Goal: Register for event/course

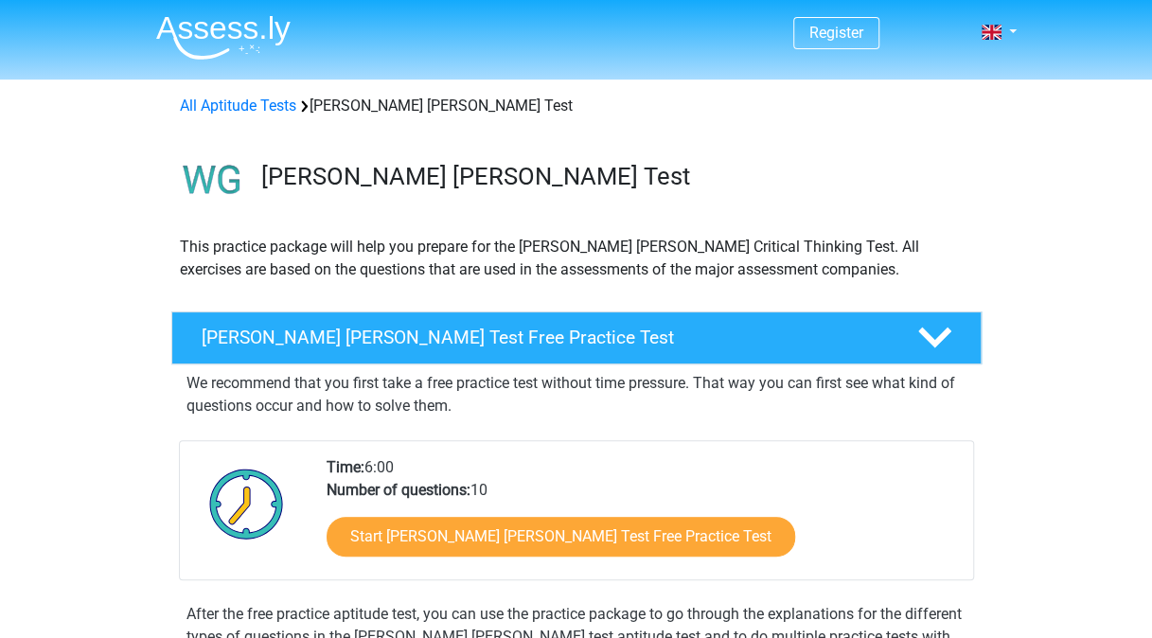
click at [841, 32] on link "Register" at bounding box center [836, 33] width 54 height 18
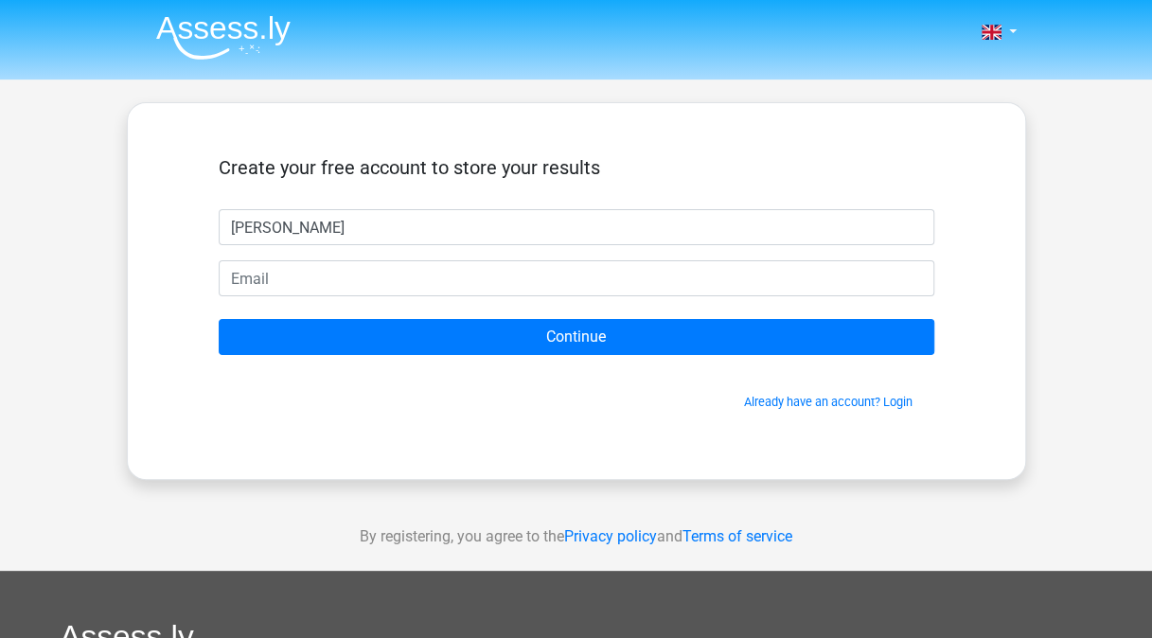
type input "[PERSON_NAME]"
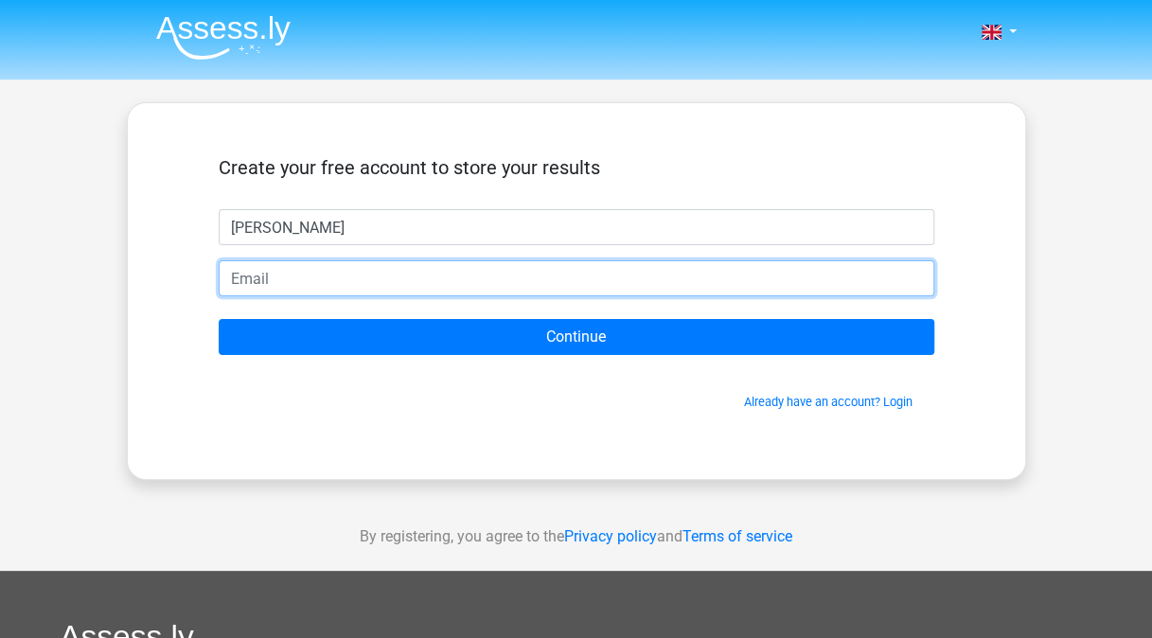
click at [344, 278] on input "email" at bounding box center [577, 278] width 716 height 36
type input "ivorswilliamson@gmail.com"
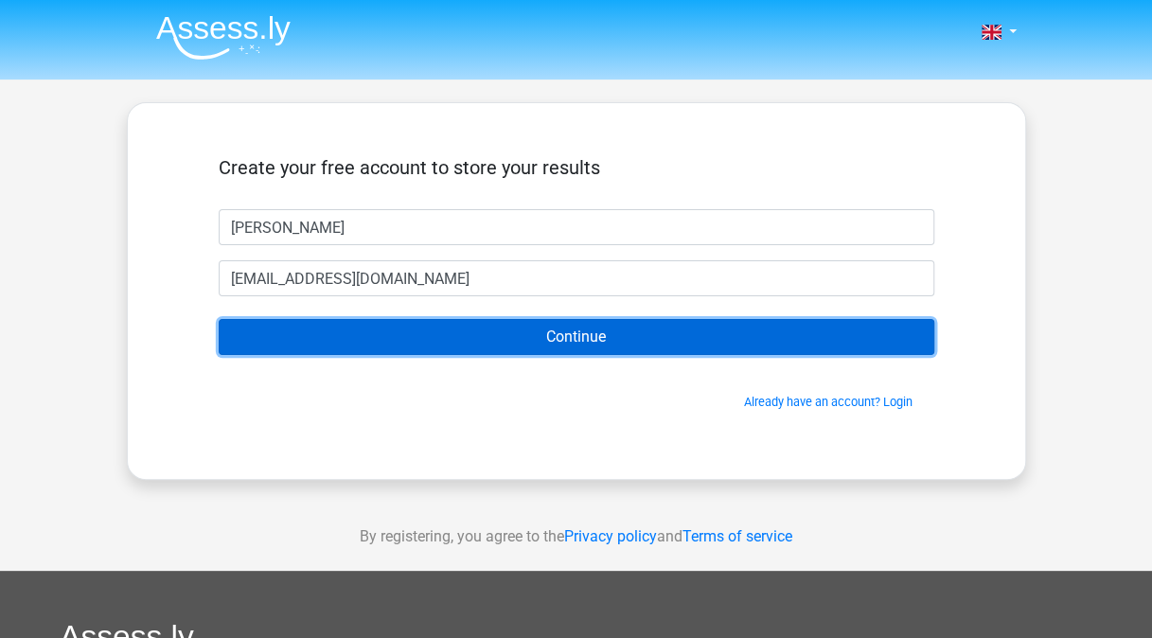
click at [318, 339] on input "Continue" at bounding box center [577, 337] width 716 height 36
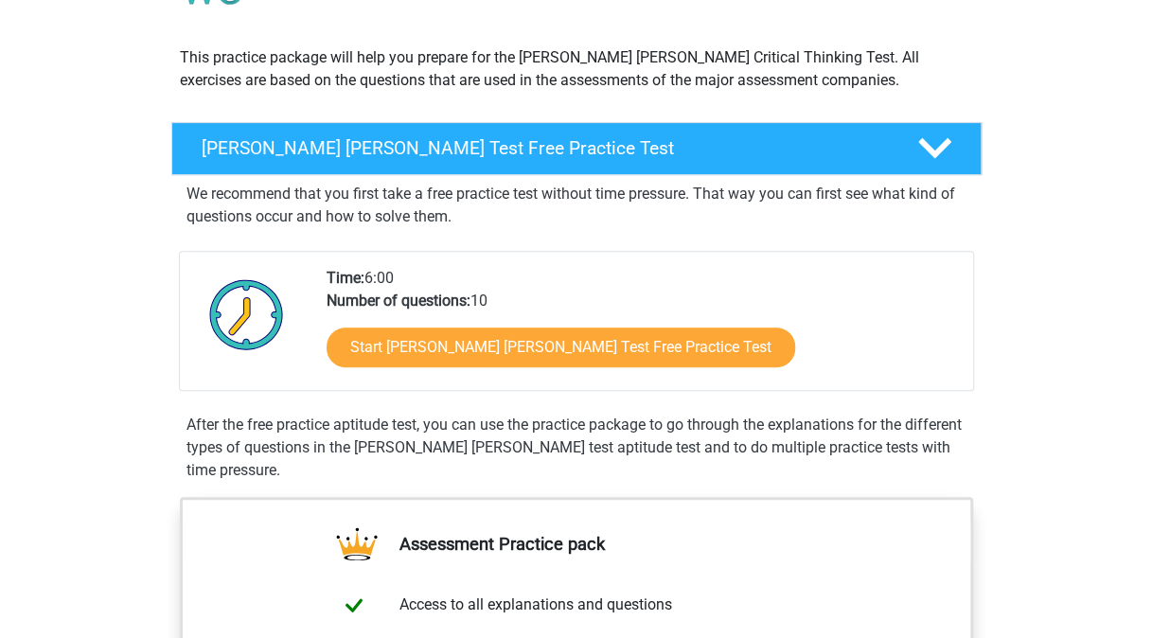
scroll to position [284, 0]
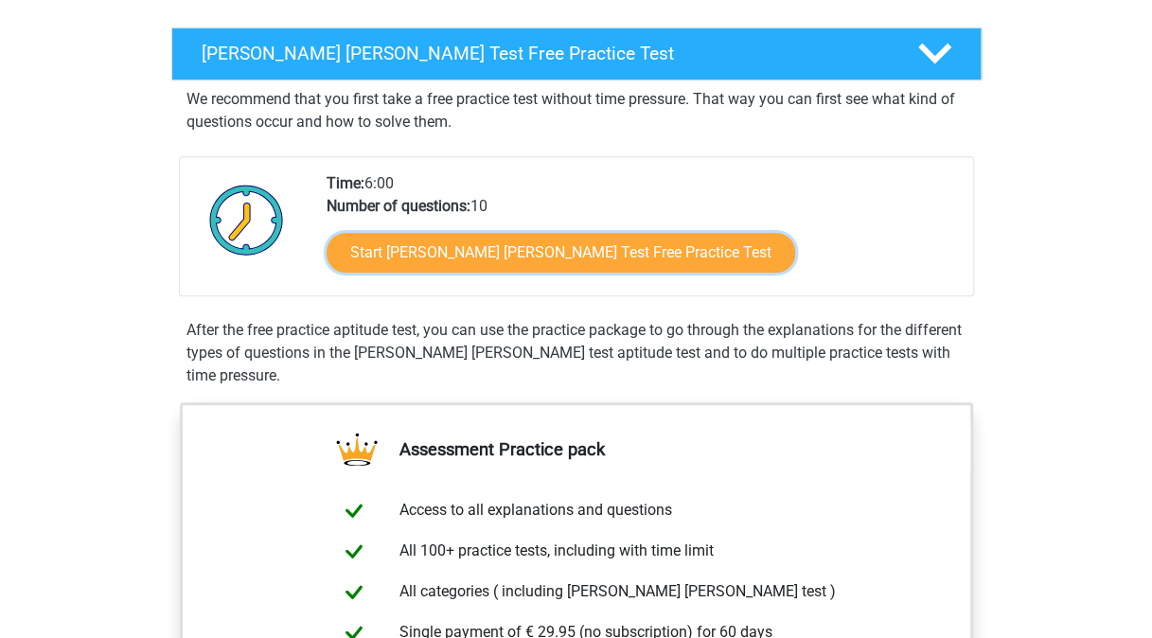
click at [442, 247] on link "Start [PERSON_NAME] [PERSON_NAME] Test Free Practice Test" at bounding box center [561, 253] width 469 height 40
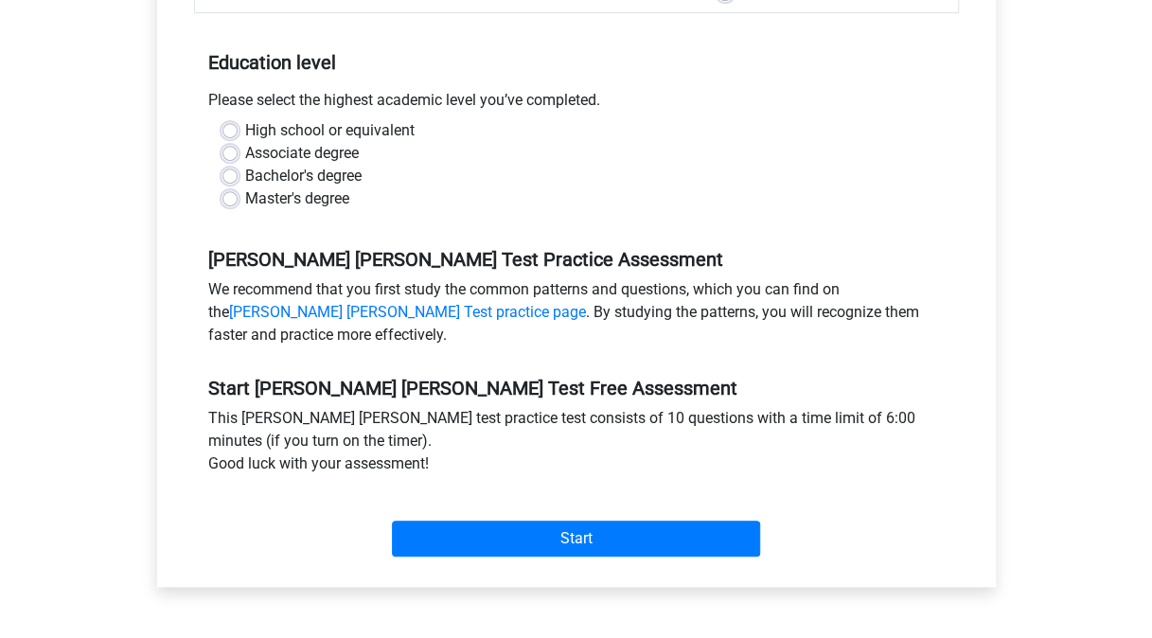
scroll to position [95, 0]
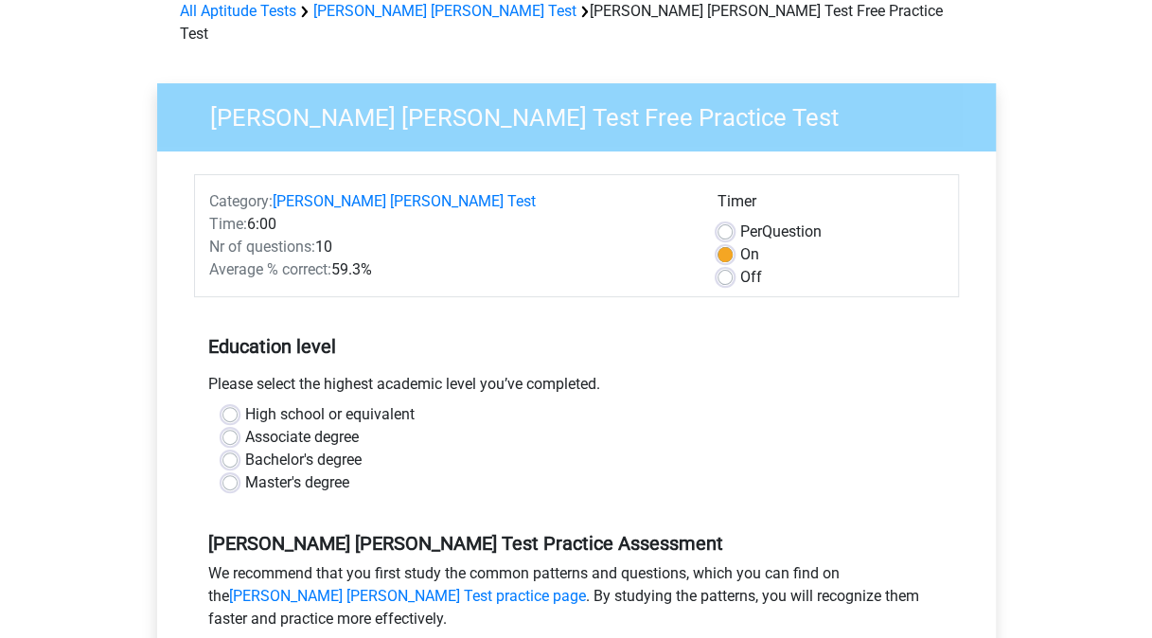
click at [680, 426] on div "Associate degree" at bounding box center [576, 437] width 708 height 23
